Goal: Navigation & Orientation: Locate item on page

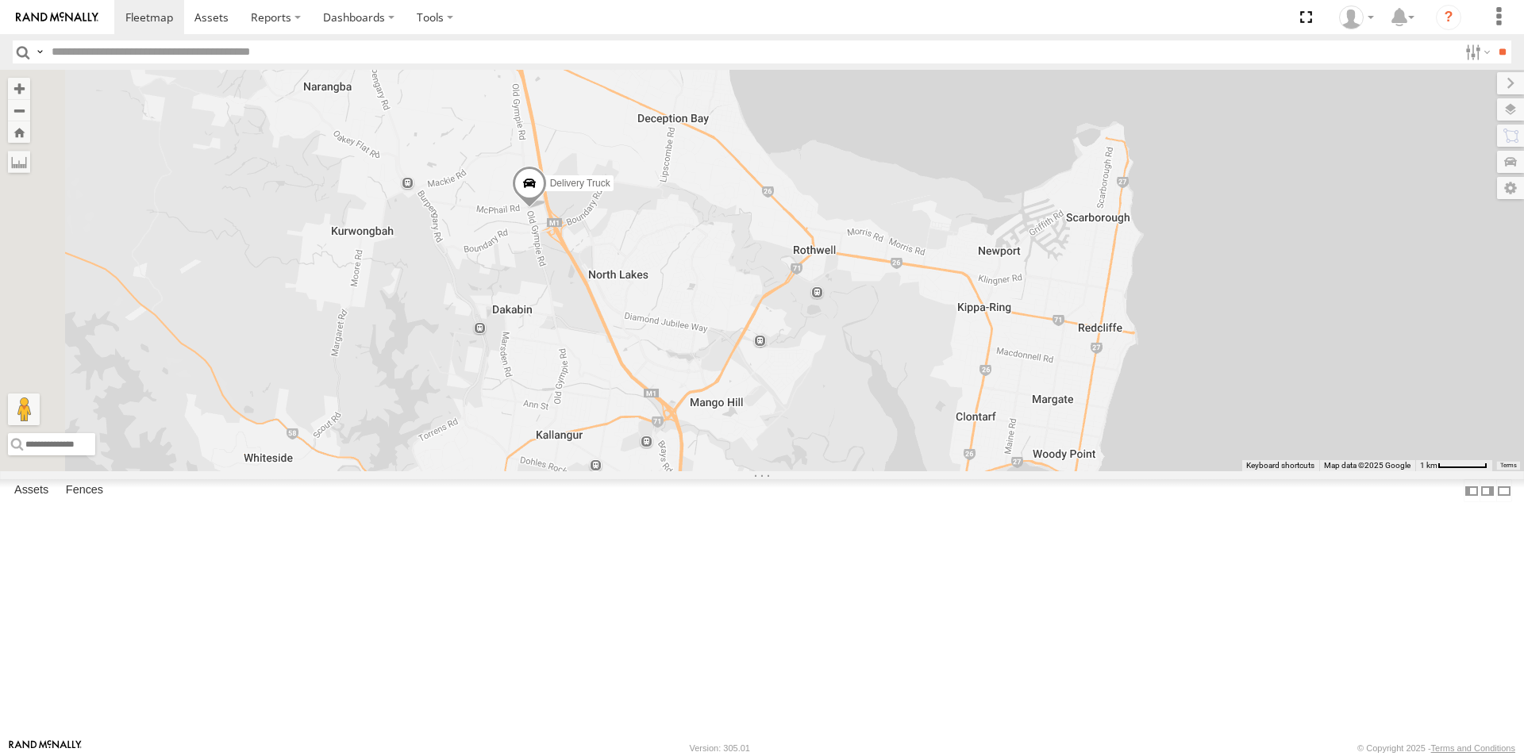
drag, startPoint x: 642, startPoint y: 708, endPoint x: 858, endPoint y: 282, distance: 477.7
click at [858, 282] on div "Delivery Truck cruise Small Truck" at bounding box center [762, 271] width 1524 height 402
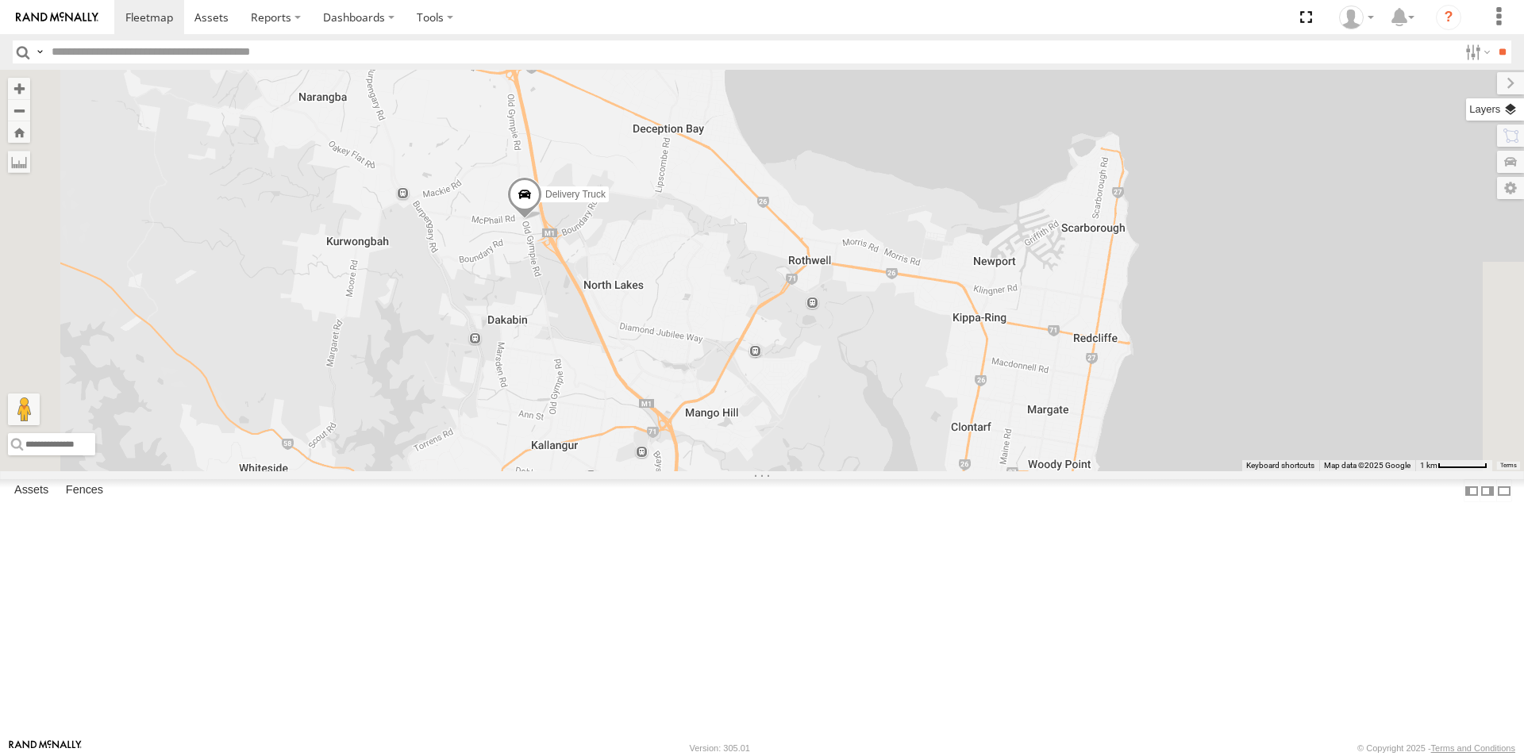
click at [1509, 107] on label at bounding box center [1495, 109] width 58 height 22
click at [1466, 105] on label at bounding box center [1495, 109] width 58 height 22
click at [0, 0] on span "Basemaps" at bounding box center [0, 0] width 0 height 0
click at [0, 0] on span "Satellite + Roadmap" at bounding box center [0, 0] width 0 height 0
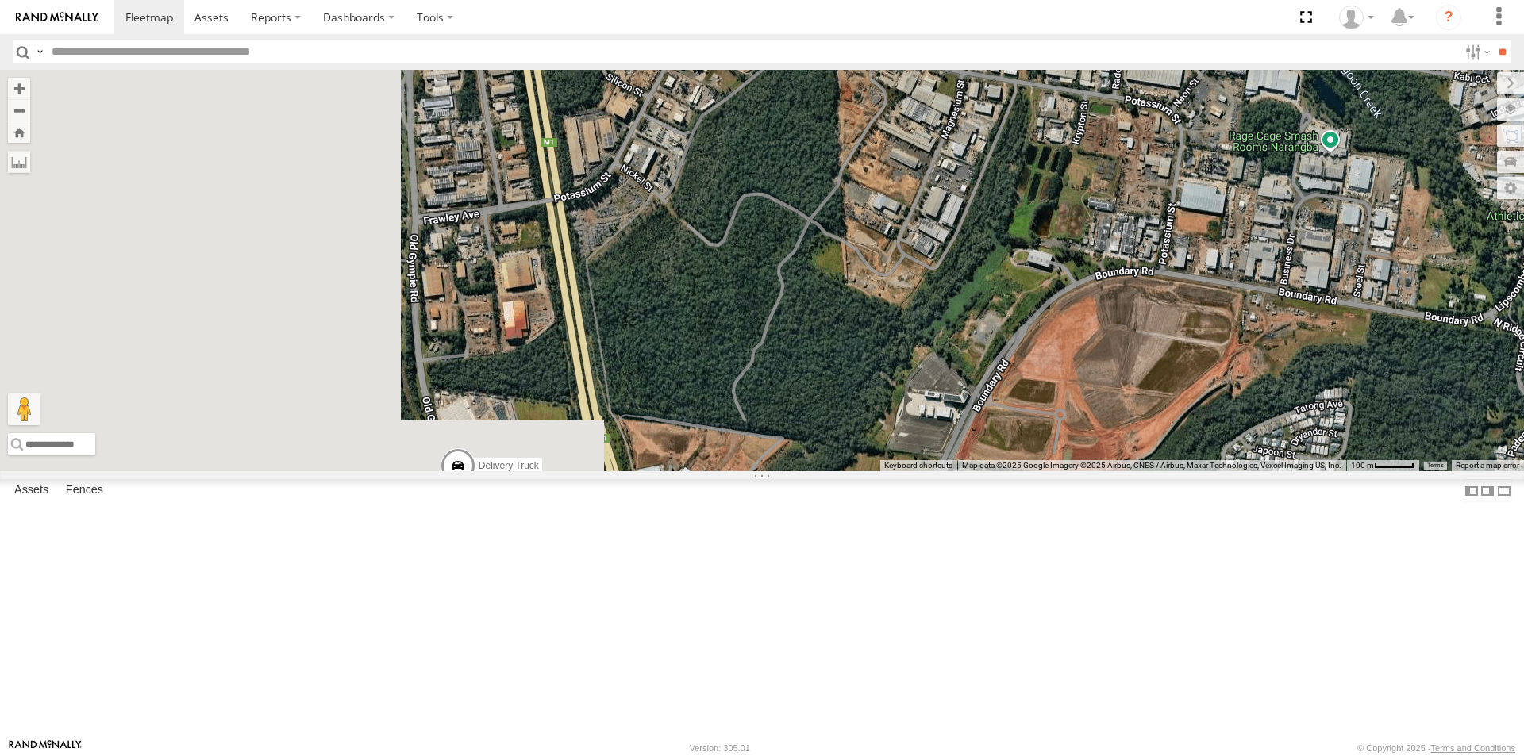
drag, startPoint x: 453, startPoint y: 527, endPoint x: 1096, endPoint y: 425, distance: 650.8
click at [1096, 425] on div "Delivery Truck cruise Small Truck" at bounding box center [762, 271] width 1524 height 402
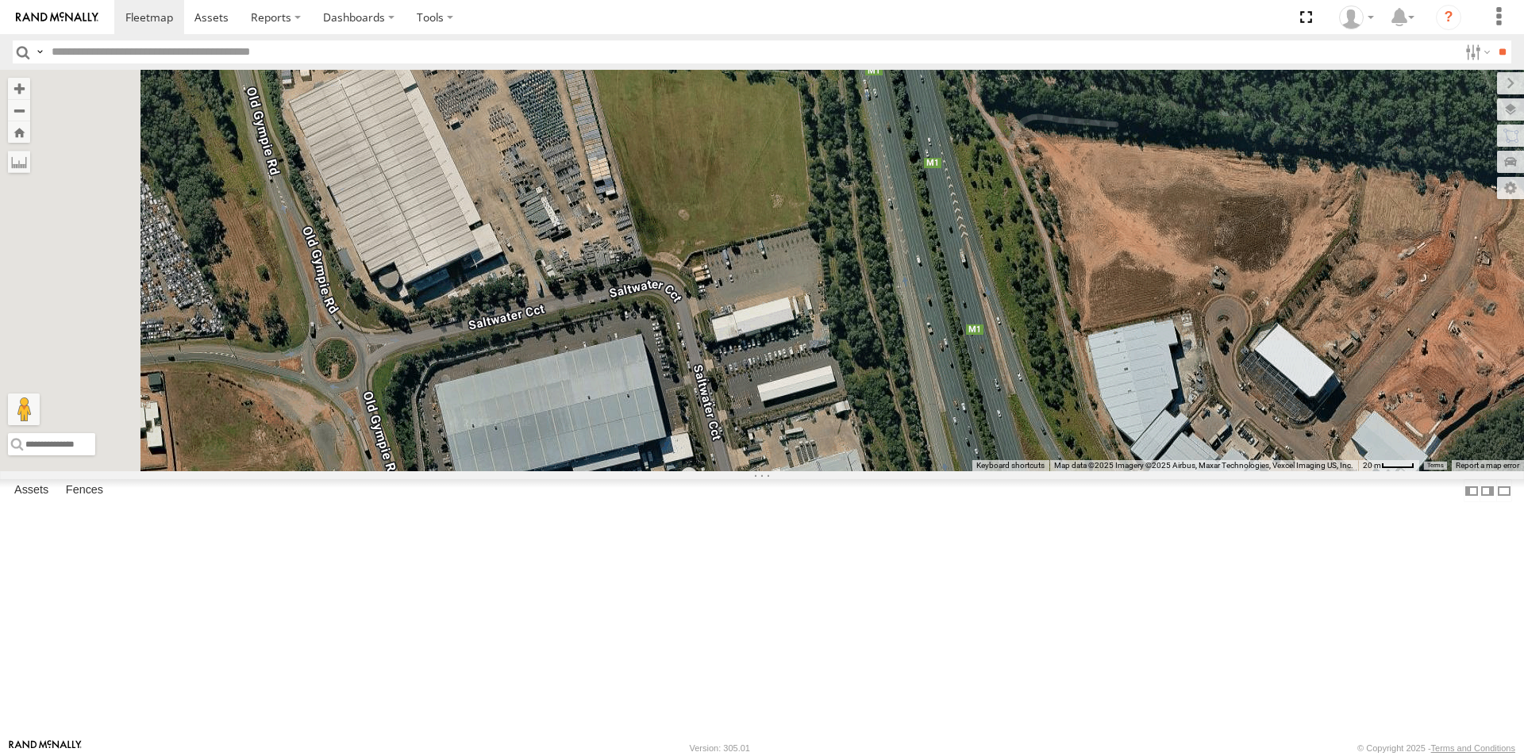
drag, startPoint x: 566, startPoint y: 675, endPoint x: 617, endPoint y: 545, distance: 140.0
click at [617, 471] on div "Delivery Truck cruise Small Truck" at bounding box center [762, 271] width 1524 height 402
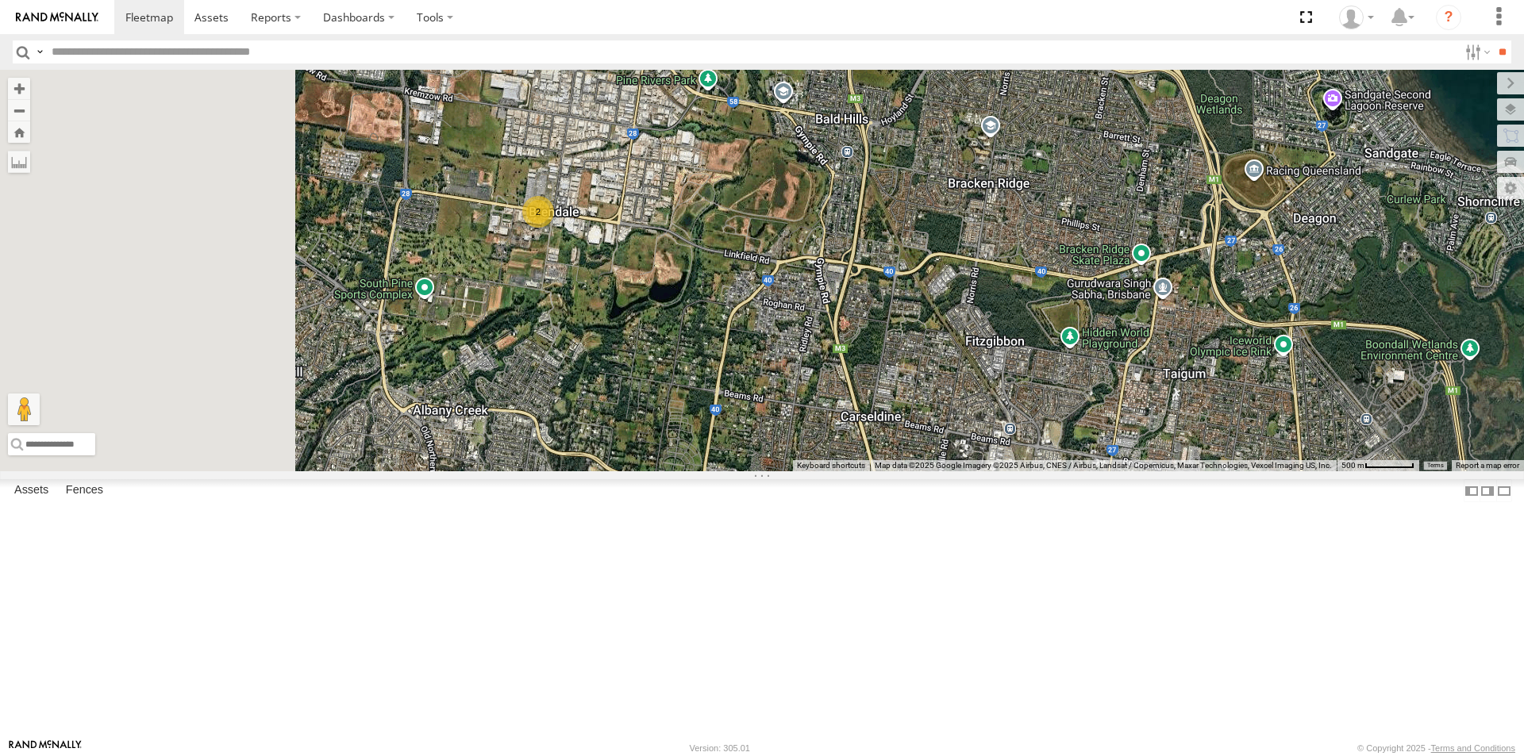
drag, startPoint x: 513, startPoint y: 301, endPoint x: 790, endPoint y: 401, distance: 295.2
click at [790, 401] on div "2" at bounding box center [762, 271] width 1524 height 402
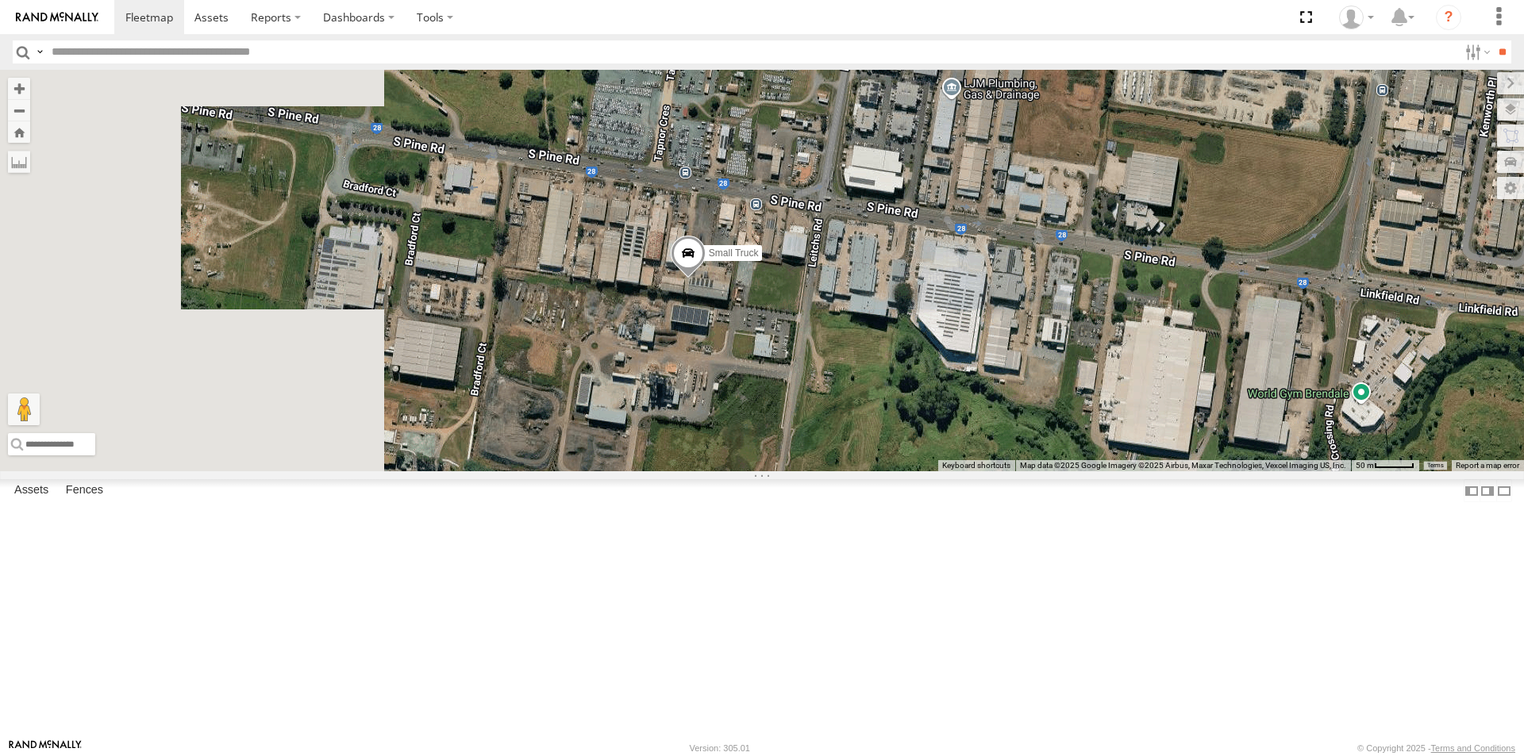
drag, startPoint x: 616, startPoint y: 231, endPoint x: 972, endPoint y: 584, distance: 501.7
click at [972, 471] on div "Small Truck" at bounding box center [762, 271] width 1524 height 402
